Goal: Information Seeking & Learning: Learn about a topic

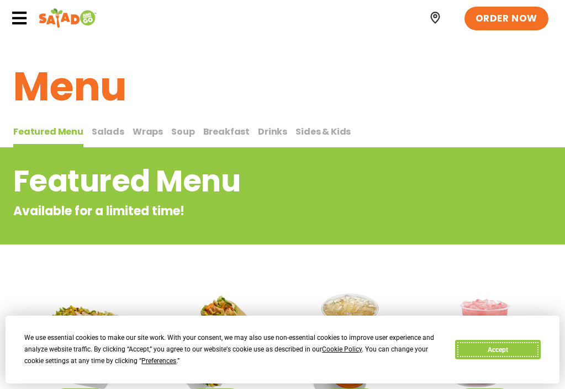
click at [503, 348] on button "Accept" at bounding box center [497, 349] width 85 height 19
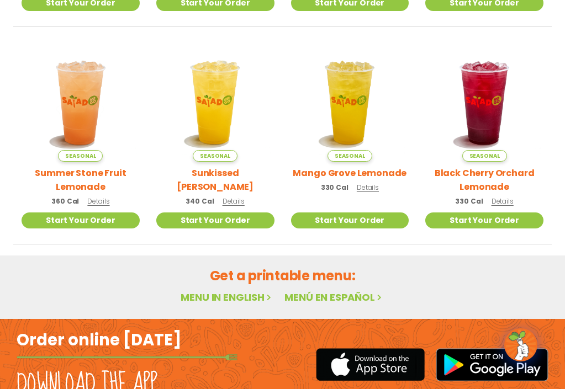
scroll to position [465, 0]
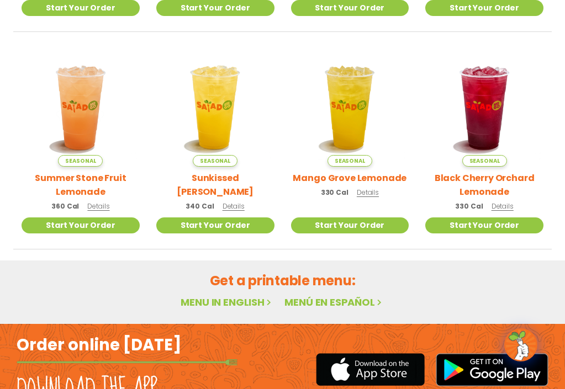
click at [230, 295] on link "Menu in English" at bounding box center [226, 302] width 93 height 14
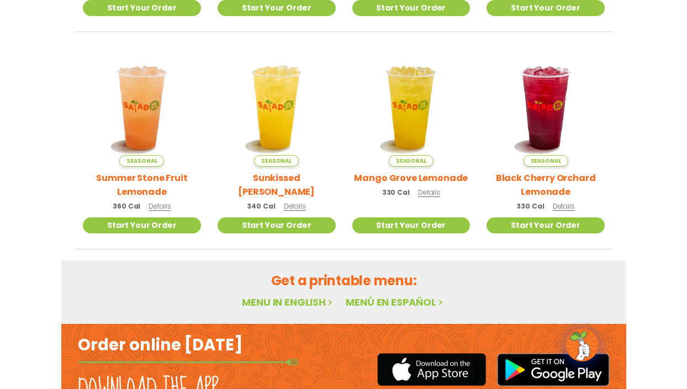
scroll to position [459, 0]
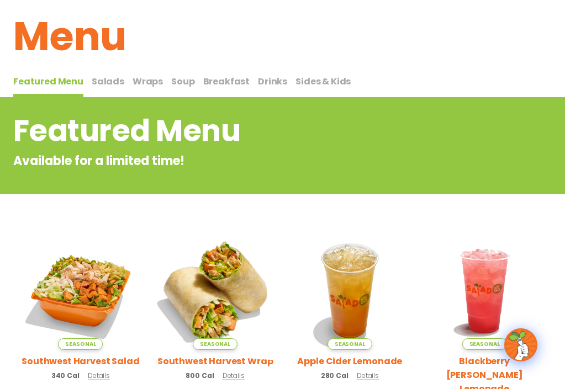
scroll to position [32, 0]
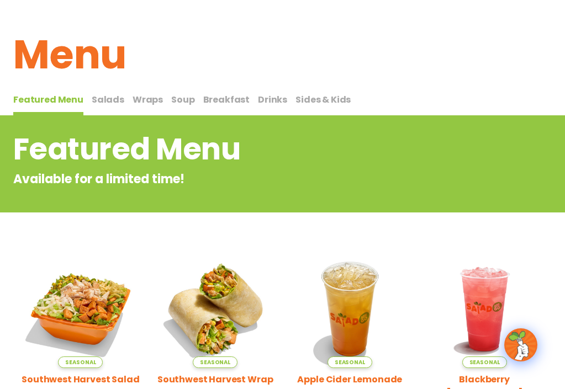
click at [146, 102] on span "Wraps" at bounding box center [147, 99] width 30 height 13
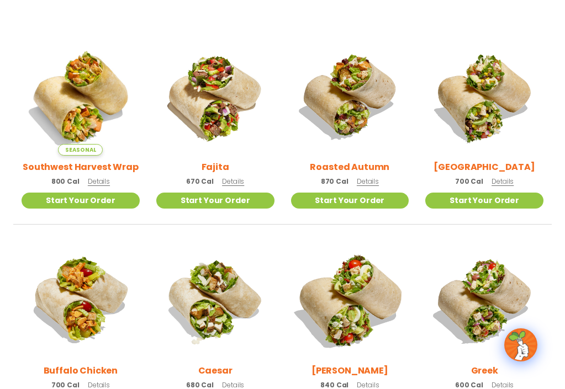
scroll to position [263, 0]
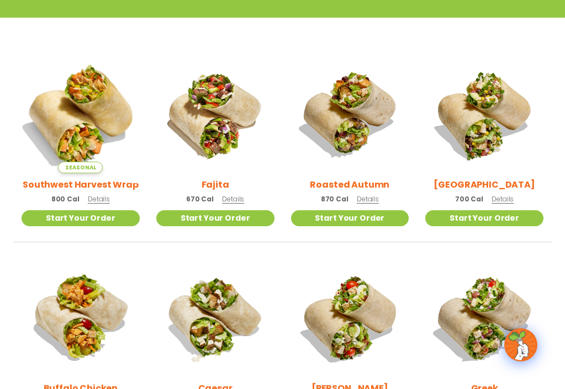
click at [83, 123] on img at bounding box center [80, 114] width 139 height 139
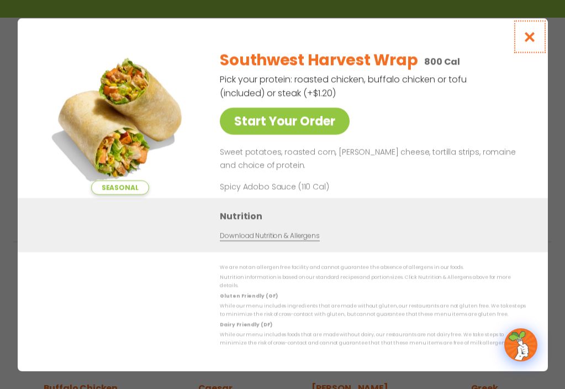
click at [531, 40] on icon "Close modal" at bounding box center [529, 37] width 14 height 12
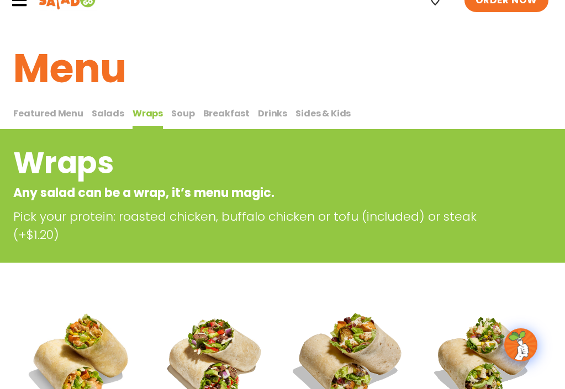
scroll to position [247, 0]
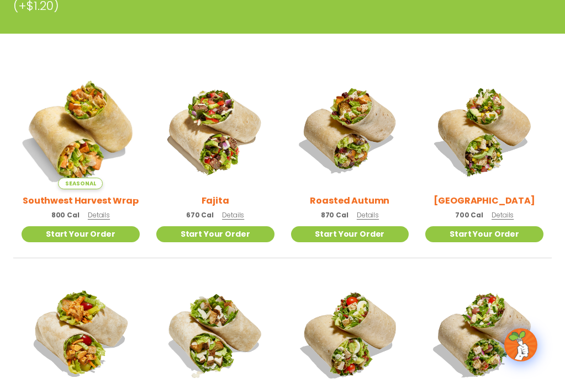
click at [99, 141] on img at bounding box center [80, 130] width 139 height 139
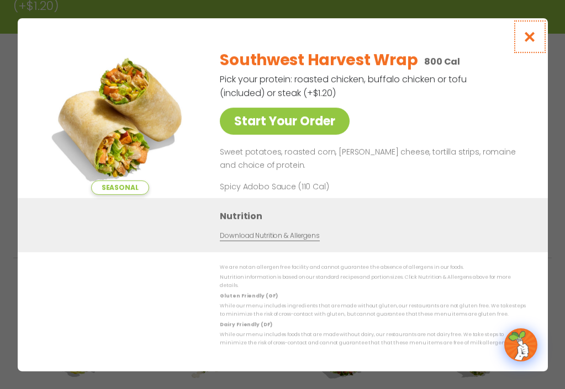
click at [534, 41] on icon "Close modal" at bounding box center [529, 37] width 14 height 12
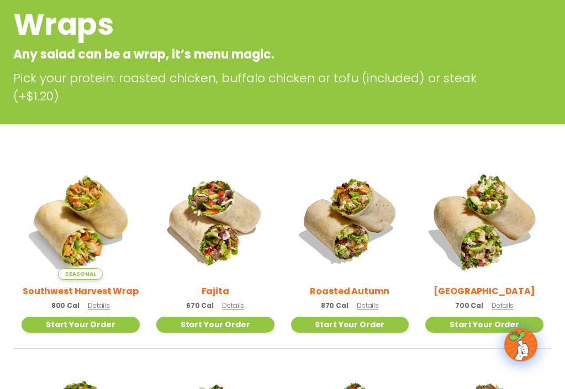
scroll to position [0, 0]
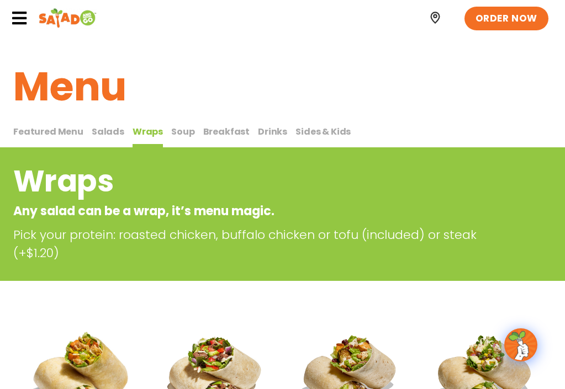
click at [269, 130] on span "Drinks" at bounding box center [272, 131] width 29 height 13
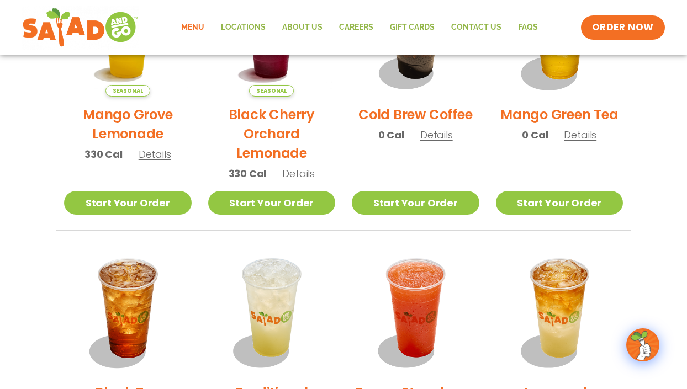
scroll to position [639, 0]
